Goal: Task Accomplishment & Management: Manage account settings

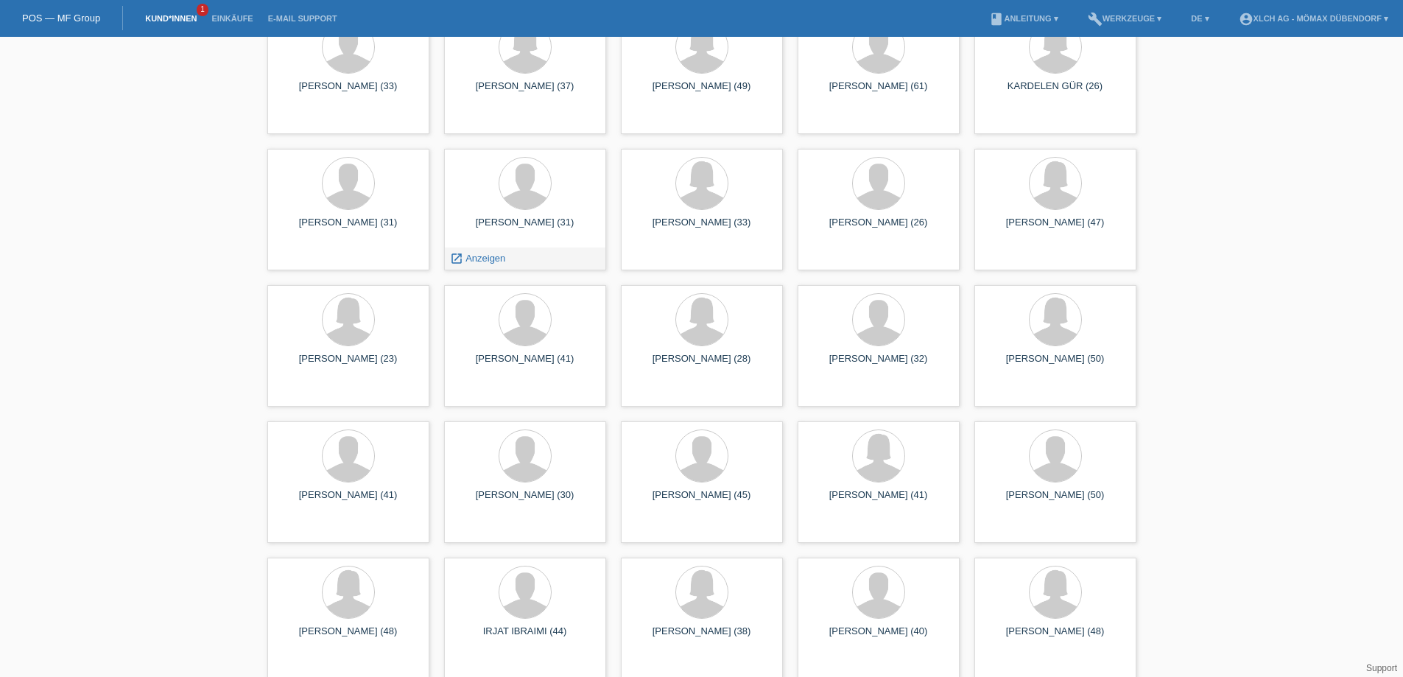
scroll to position [2799, 0]
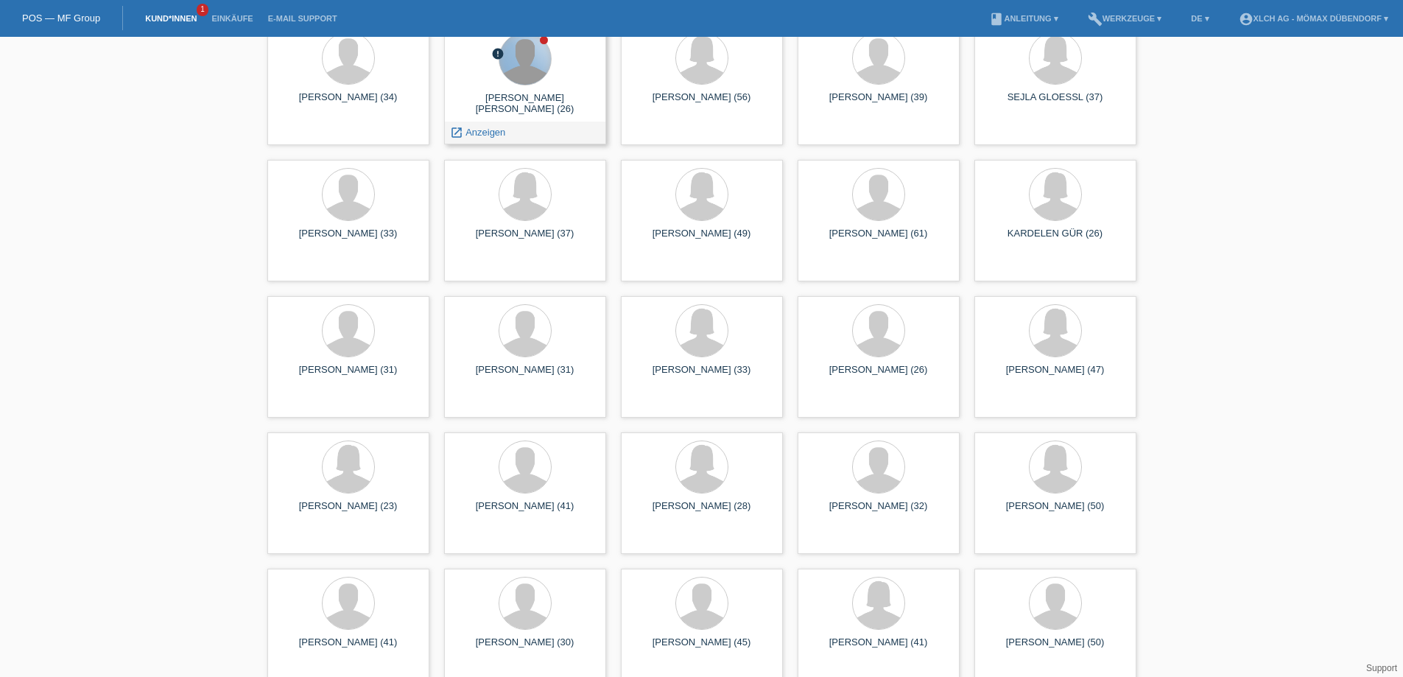
click at [509, 50] on div at bounding box center [525, 59] width 52 height 52
click at [542, 41] on div at bounding box center [544, 40] width 8 height 8
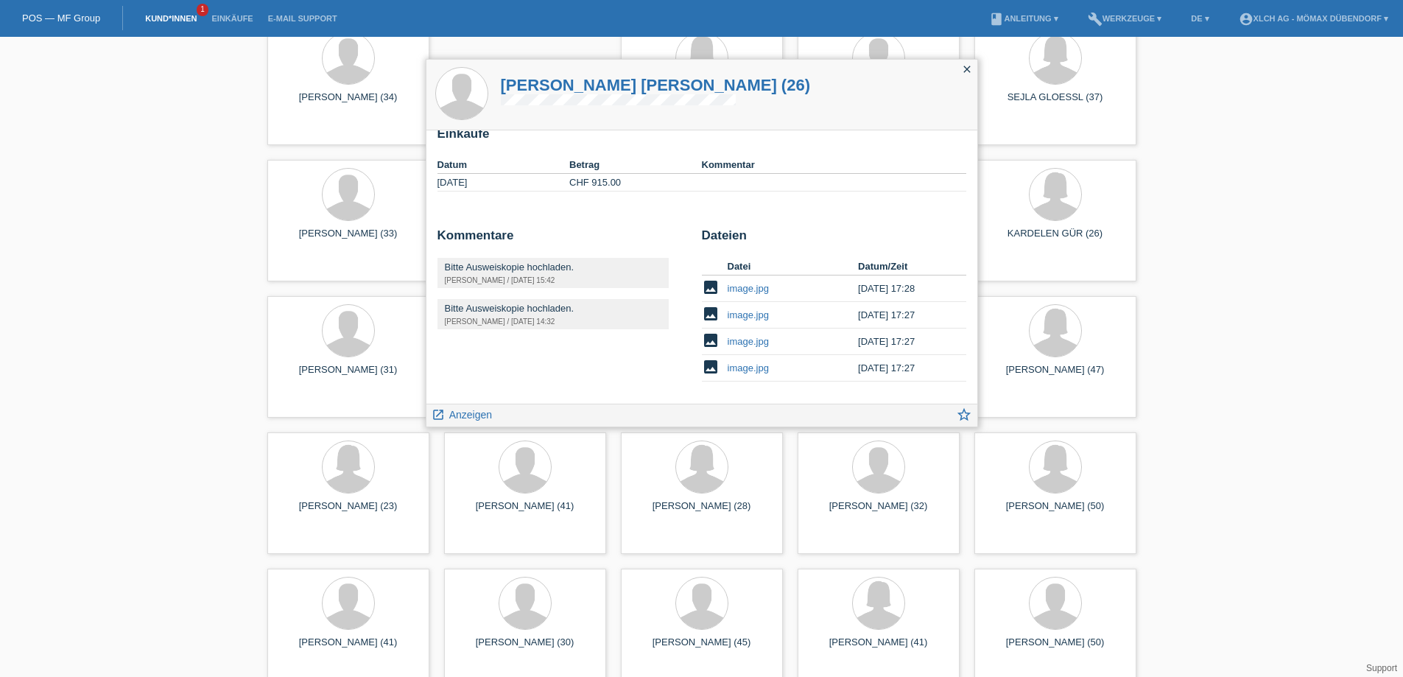
scroll to position [2873, 0]
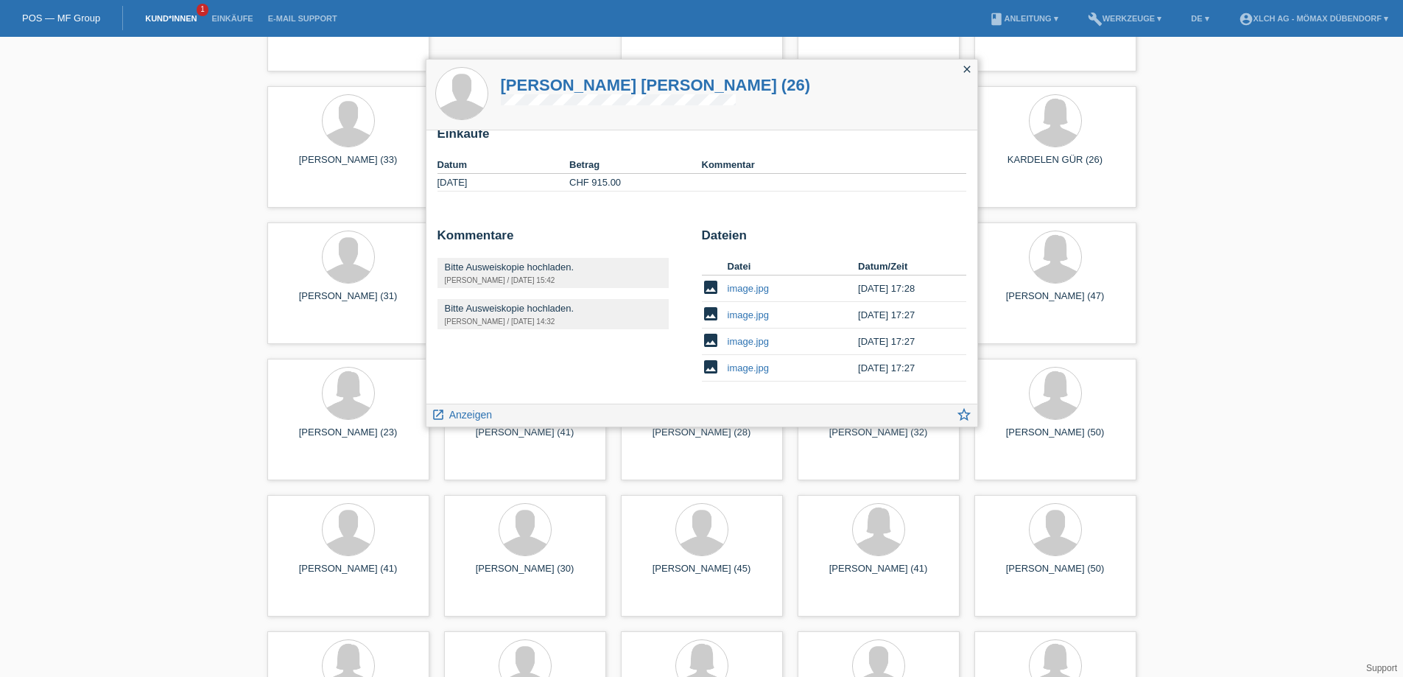
click at [583, 79] on h1 "MAHDI GHORBAN ZADEH (26)" at bounding box center [656, 85] width 310 height 18
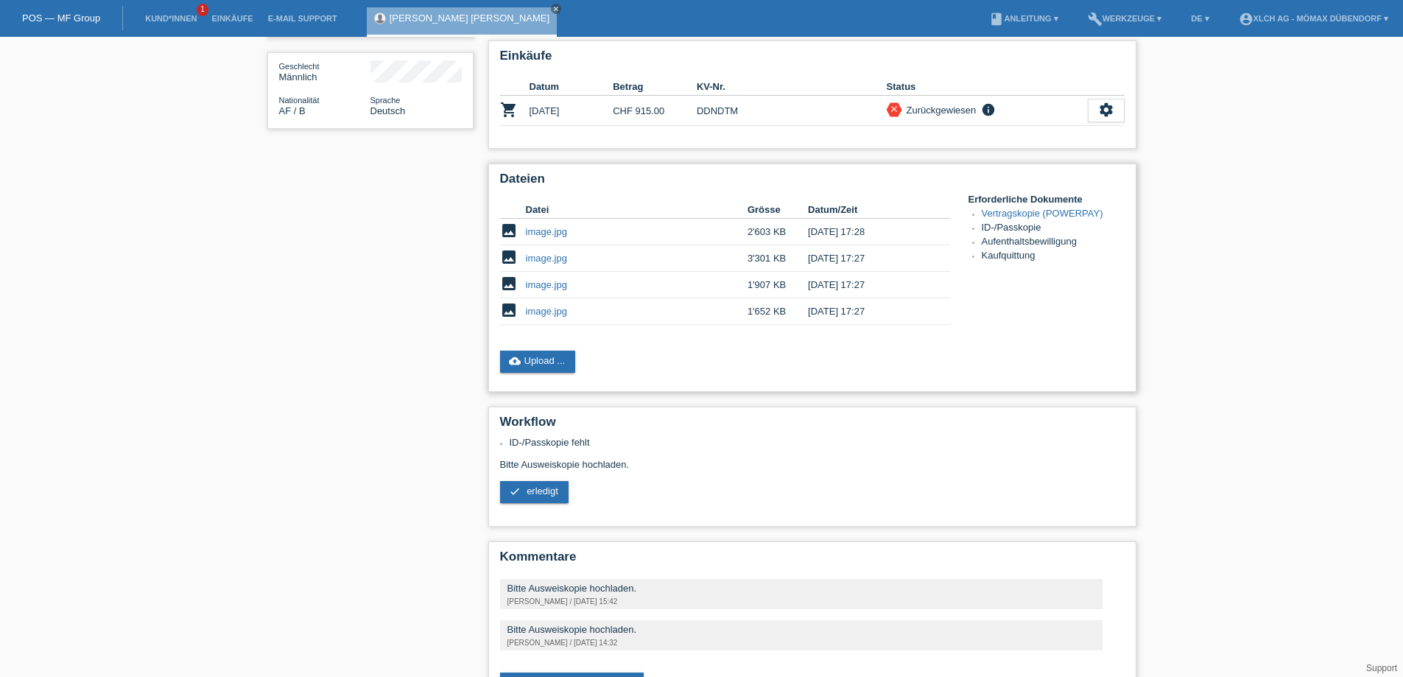
scroll to position [273, 0]
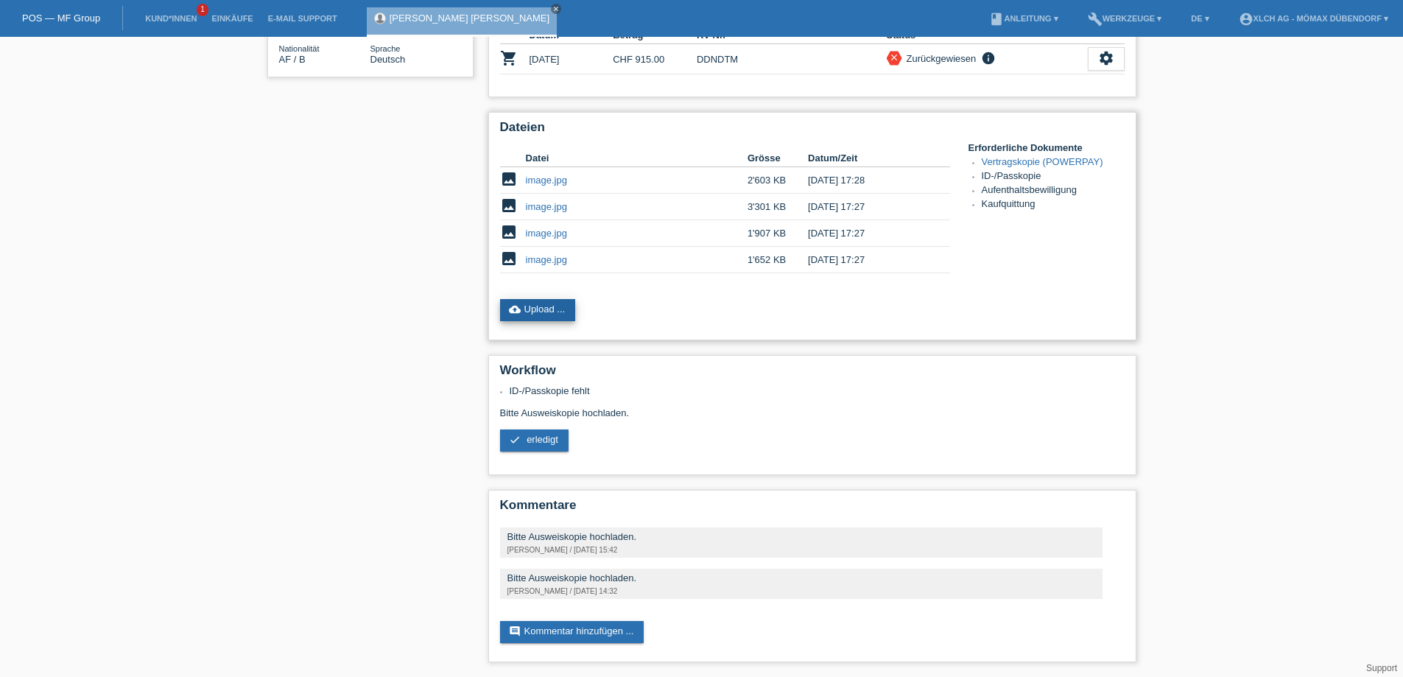
click at [555, 313] on link "cloud_upload Upload ..." at bounding box center [538, 310] width 76 height 22
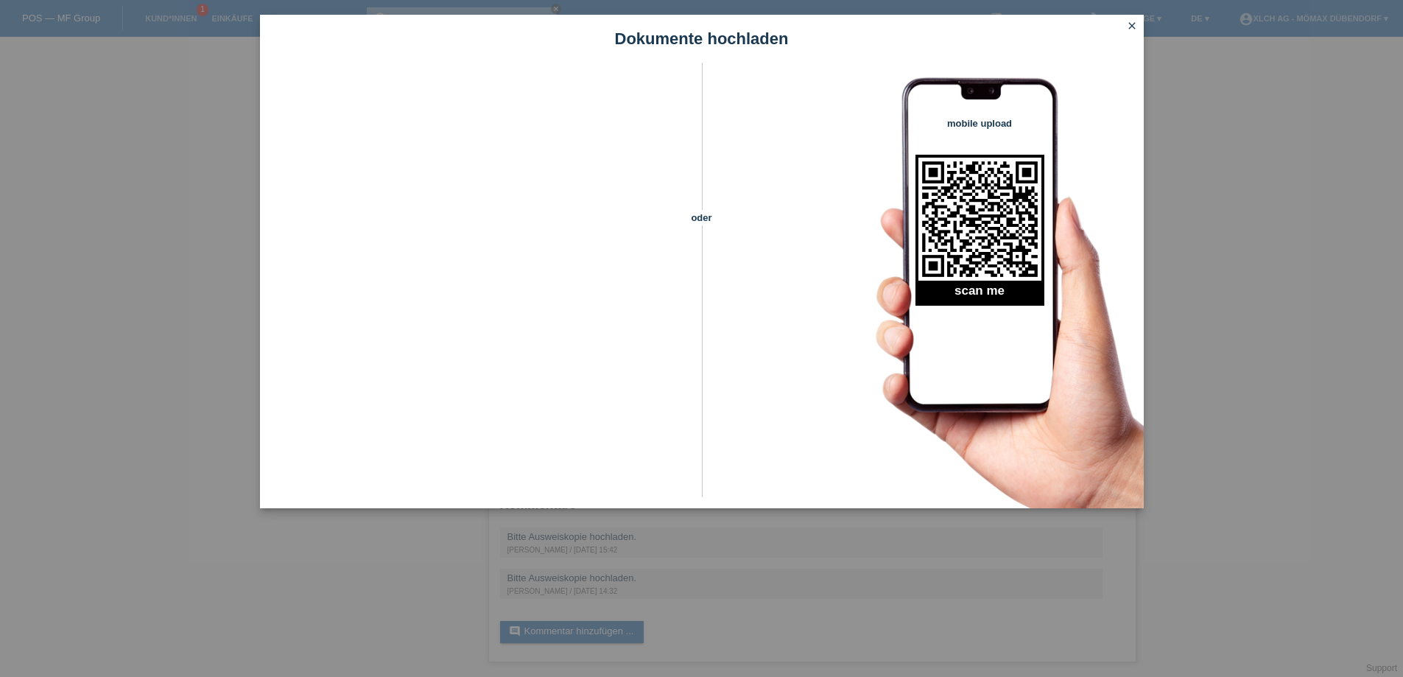
drag, startPoint x: 1136, startPoint y: 25, endPoint x: 845, endPoint y: 180, distance: 329.5
click at [1135, 24] on icon "close" at bounding box center [1132, 26] width 12 height 12
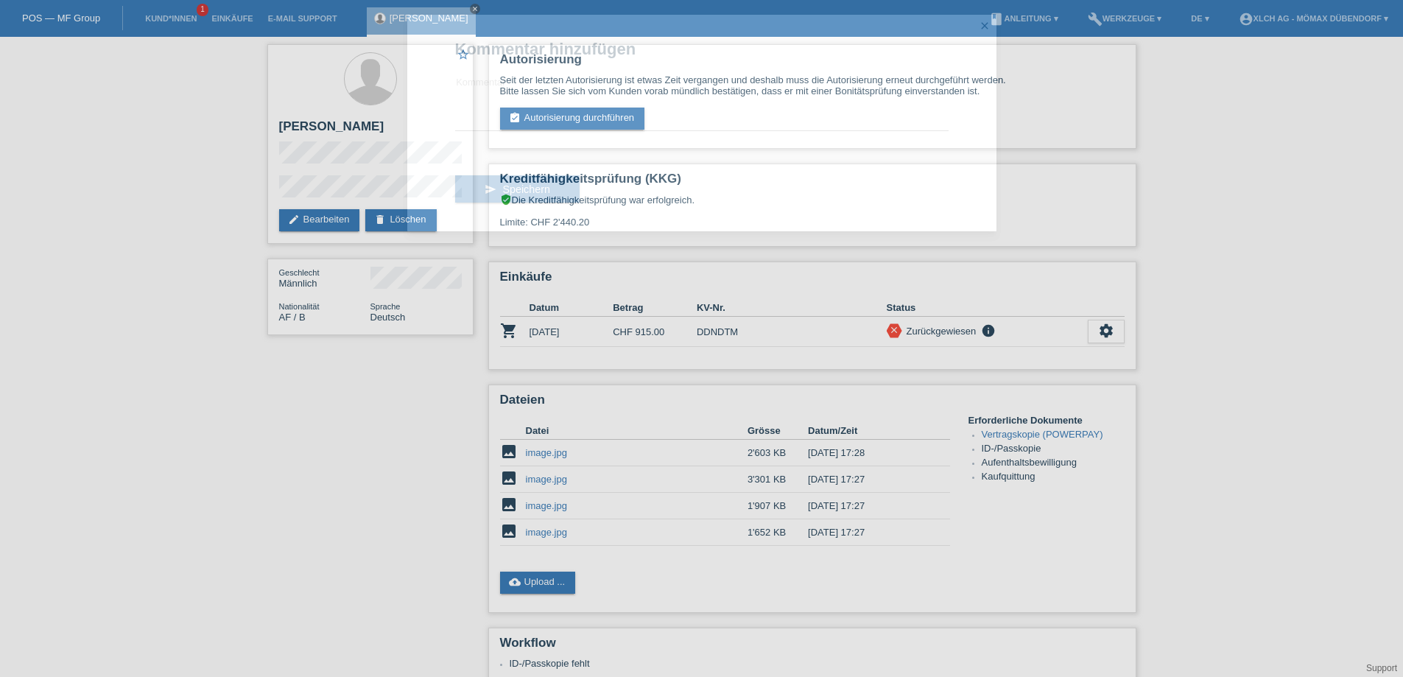
scroll to position [273, 0]
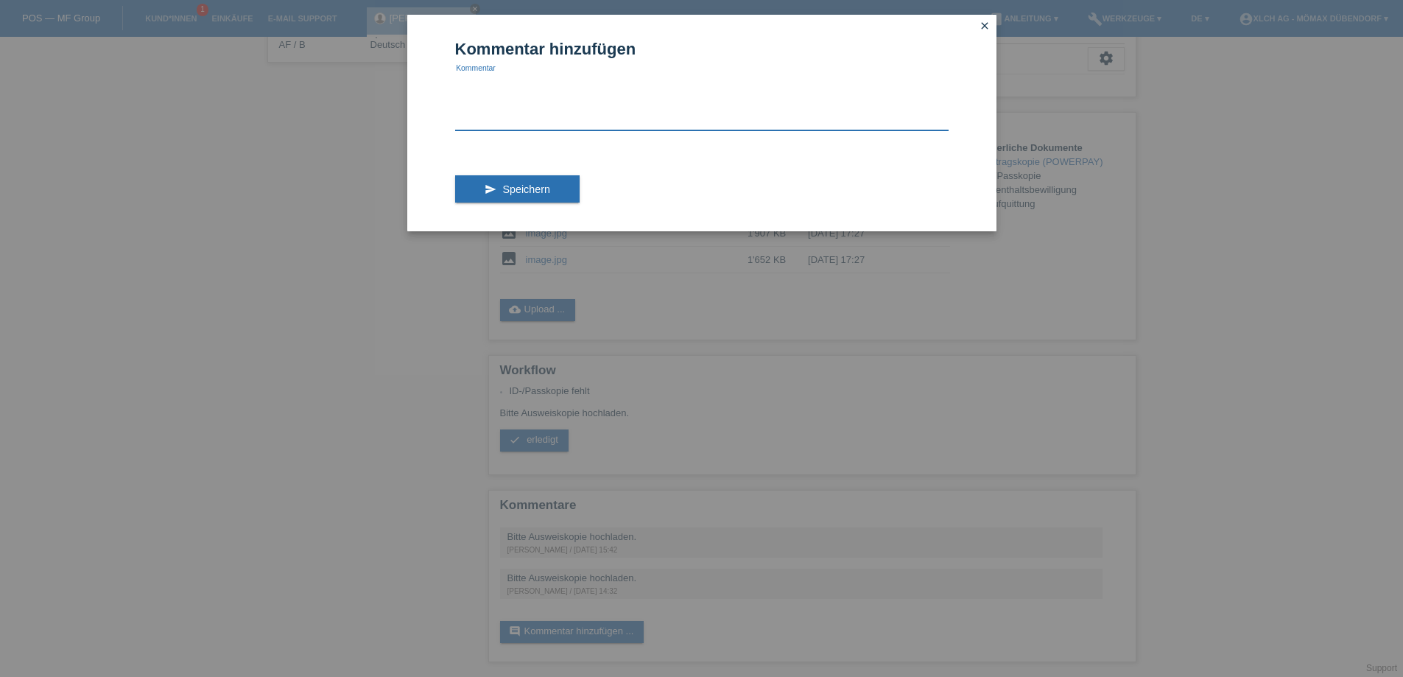
click at [510, 90] on textarea at bounding box center [702, 102] width 494 height 57
type textarea "KD KOMMT BIS [DATE] VORBEI MIT GÜLTIGEM AUSWEIS. ZUR INFO."
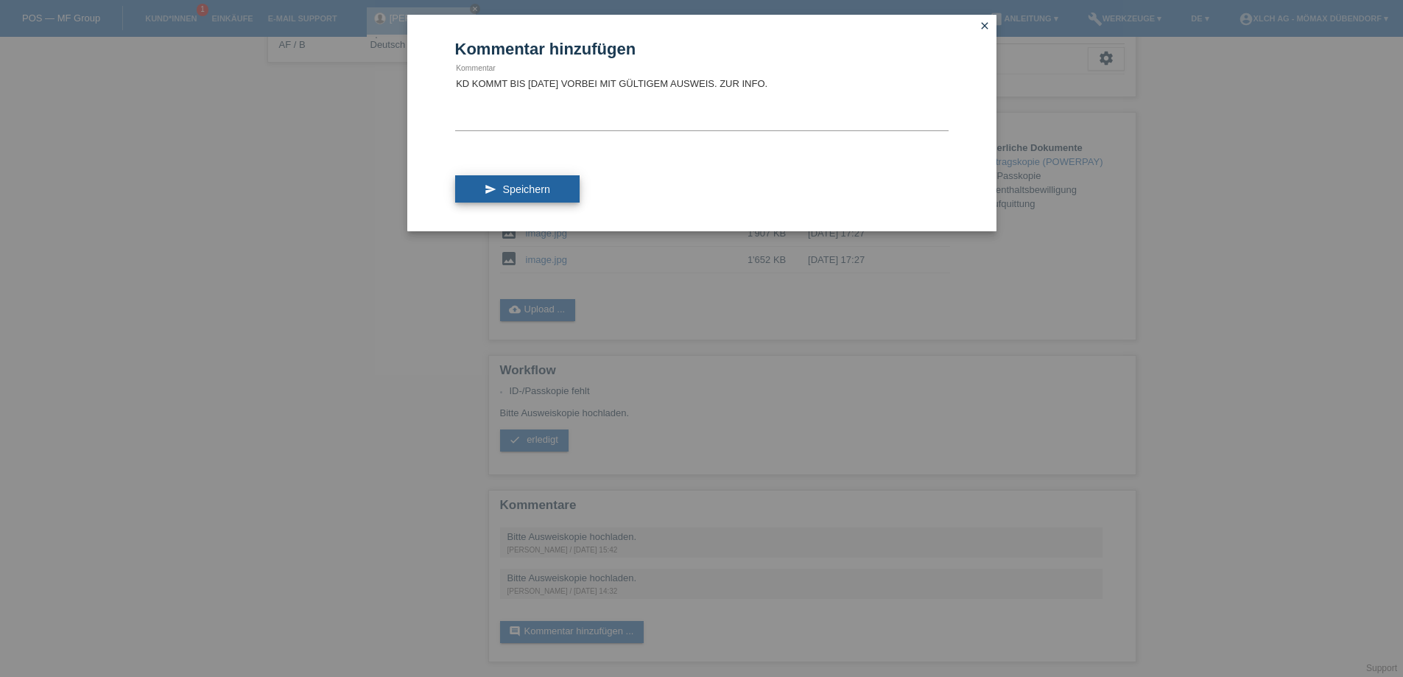
click at [496, 194] on button "send Speichern" at bounding box center [517, 189] width 124 height 28
